Goal: Information Seeking & Learning: Learn about a topic

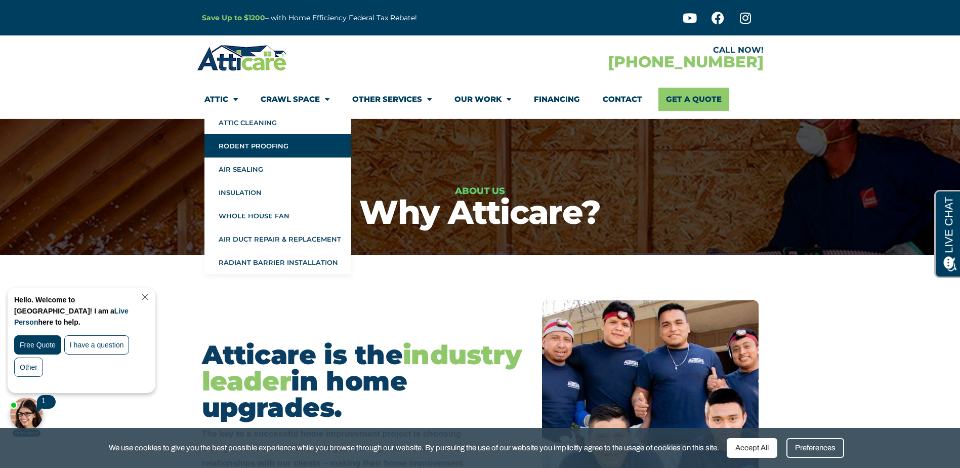
click at [251, 142] on link "Rodent Proofing" at bounding box center [277, 145] width 147 height 23
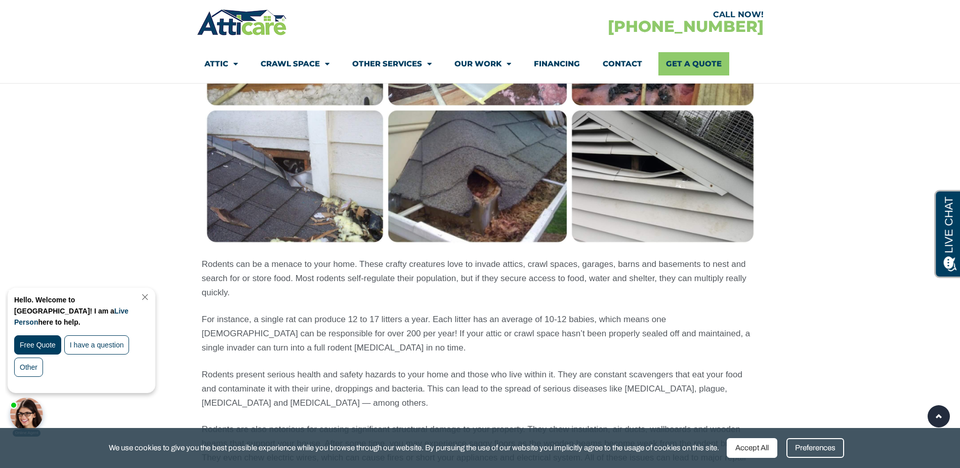
scroll to position [911, 0]
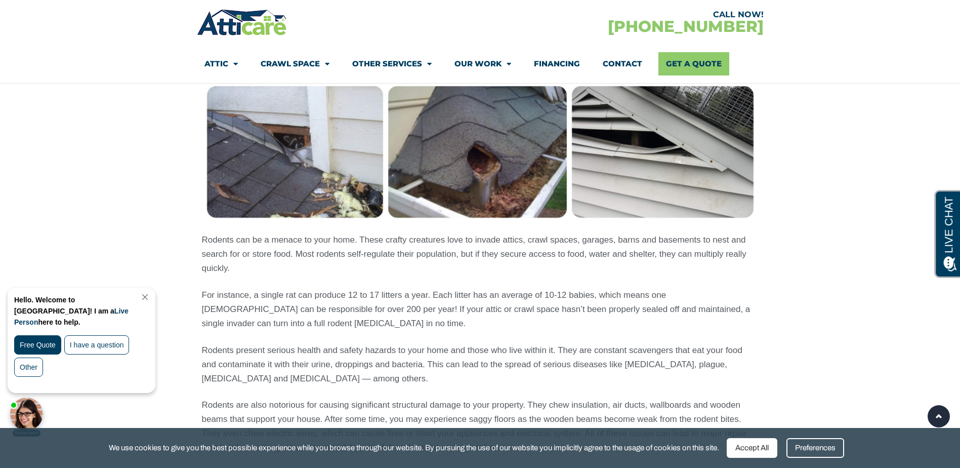
click at [112, 197] on section "Rodents can be a menace to your home. These crafty creatures love to invade att…" at bounding box center [480, 394] width 960 height 961
click at [150, 296] on link "Close Chat" at bounding box center [144, 297] width 14 height 8
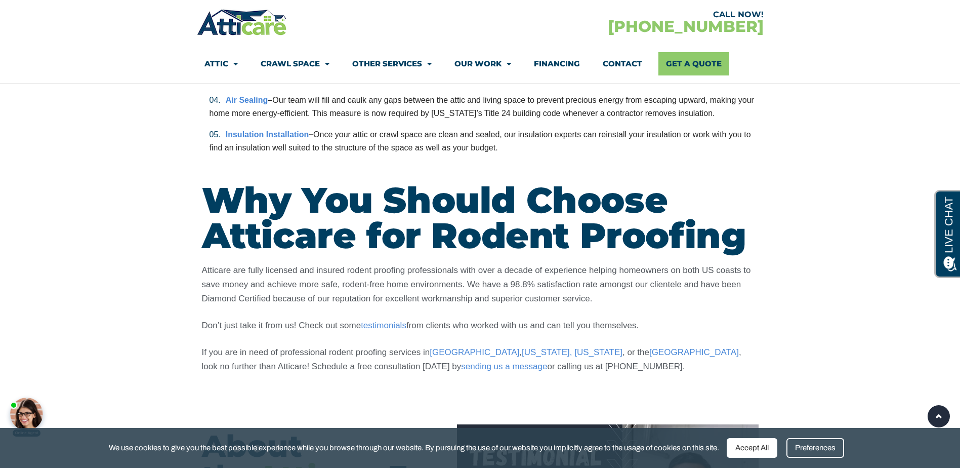
scroll to position [2632, 0]
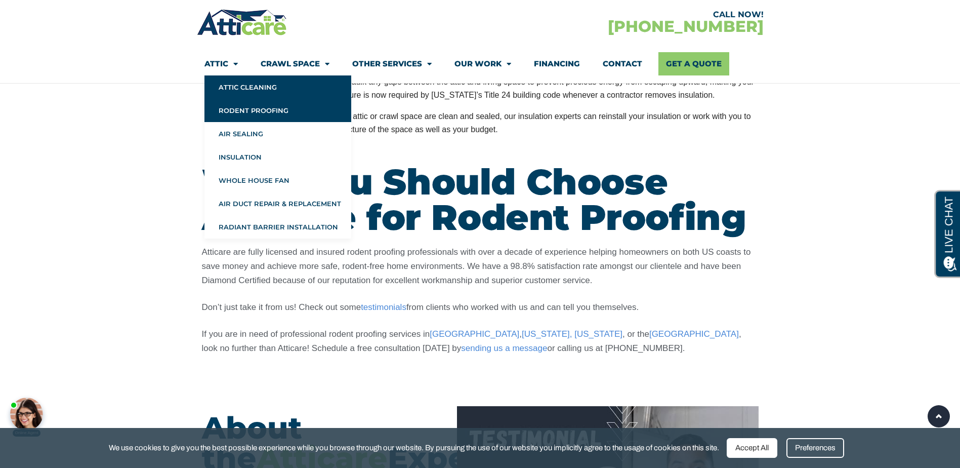
click at [246, 86] on link "Attic Cleaning" at bounding box center [277, 86] width 147 height 23
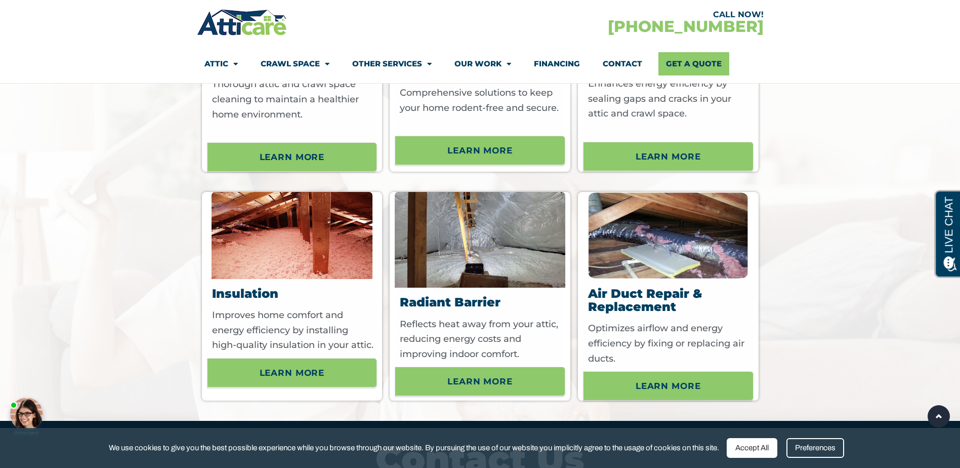
scroll to position [3216, 0]
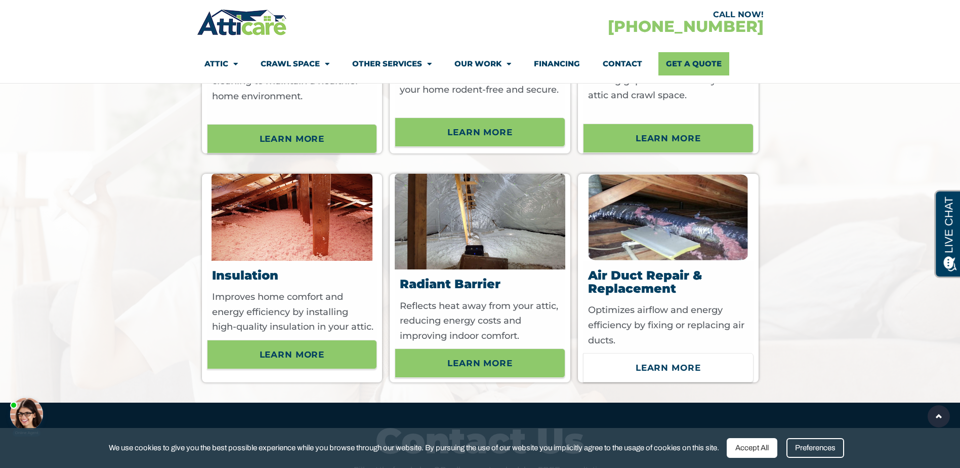
click at [642, 376] on span "Learn More" at bounding box center [668, 367] width 65 height 17
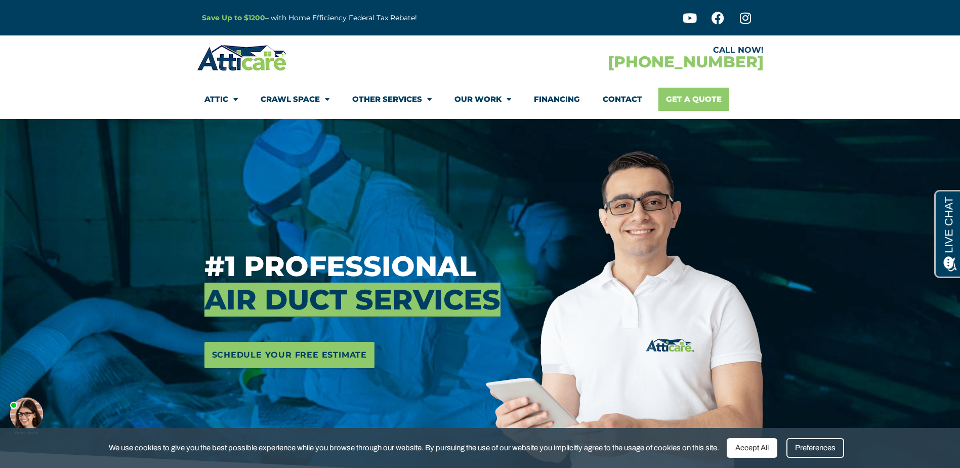
click at [689, 103] on link "Get A Quote" at bounding box center [693, 99] width 71 height 23
click at [240, 100] on li "Attic Attic Cleaning Rodent Proofing Air Sealing Insulation Whole House Fan Air…" at bounding box center [226, 99] width 45 height 23
click at [227, 101] on link "Attic" at bounding box center [220, 99] width 33 height 23
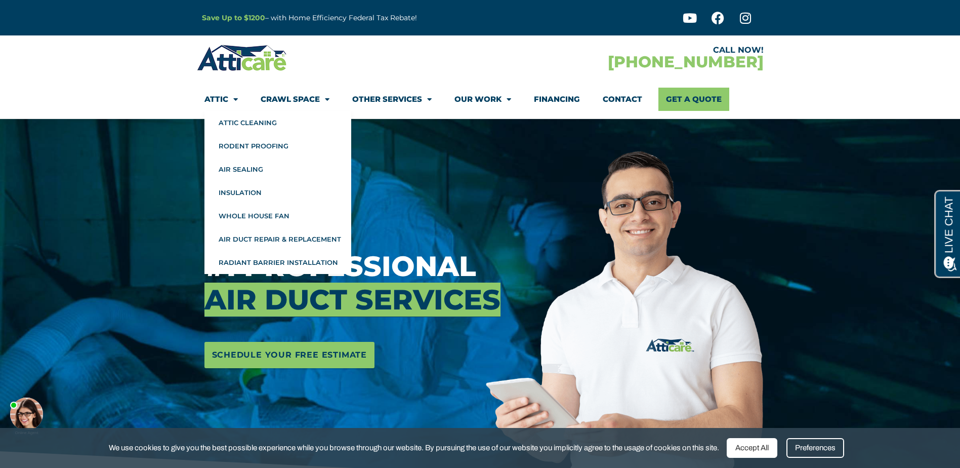
click at [107, 74] on section "CALL NOW! 1-866-872-6974 Attic Attic Cleaning Rodent Proofing Air Sealing Insul…" at bounding box center [480, 77] width 960 height 84
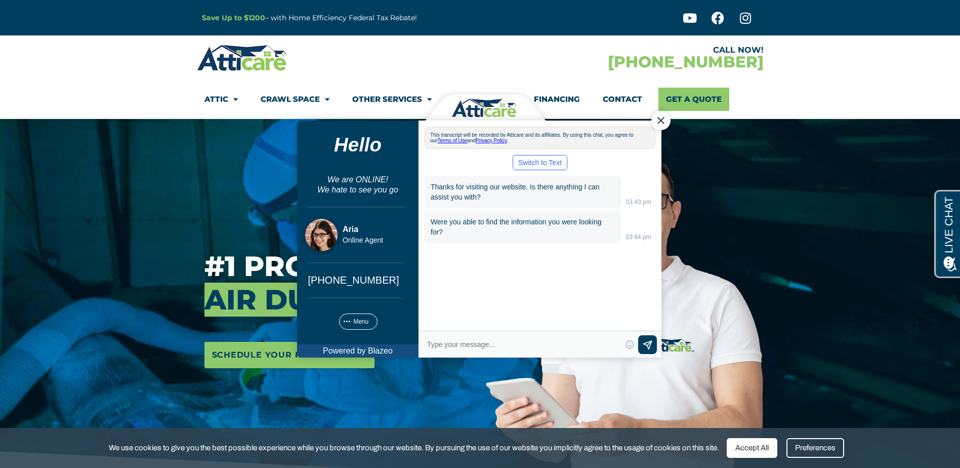
click at [661, 118] on div "Close Chat" at bounding box center [660, 120] width 19 height 19
